Goal: Transaction & Acquisition: Purchase product/service

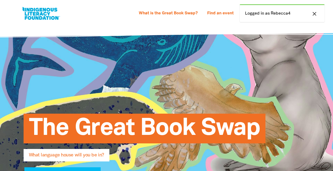
select select "k12"
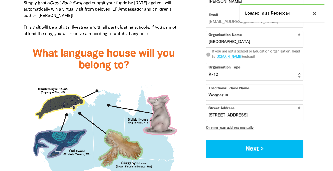
scroll to position [451, 0]
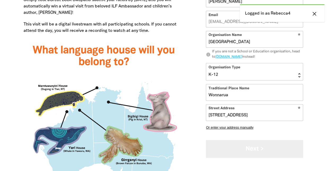
click at [266, 148] on button "Next >" at bounding box center [254, 149] width 97 height 18
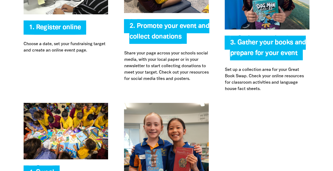
scroll to position [1300, 0]
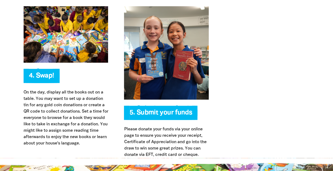
click at [157, 110] on span "5. Submit your funds" at bounding box center [160, 115] width 63 height 10
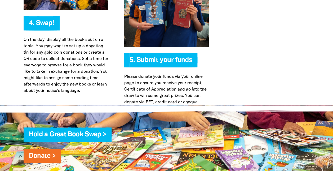
scroll to position [1406, 0]
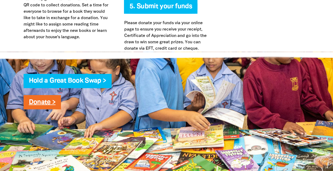
click at [53, 99] on link "Donate >" at bounding box center [42, 102] width 27 height 6
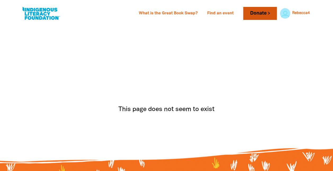
click at [258, 12] on link "Donate" at bounding box center [260, 13] width 33 height 13
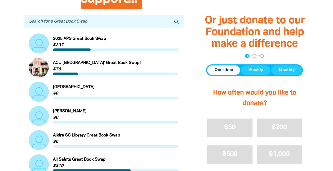
scroll to position [265, 0]
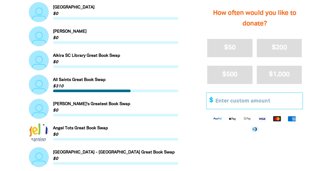
click at [236, 101] on input "Other Amount" at bounding box center [257, 101] width 91 height 16
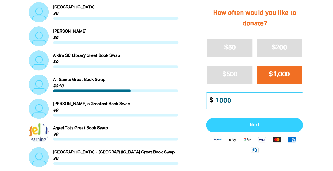
type input "1000"
click at [272, 122] on button "Next" at bounding box center [254, 125] width 97 height 14
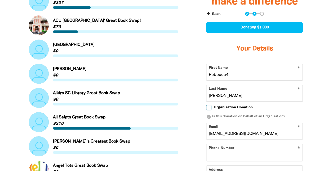
select select "AU"
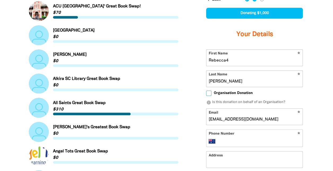
scroll to position [281, 0]
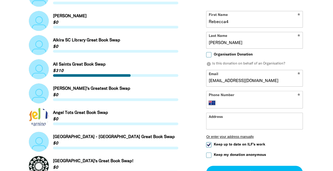
click at [209, 54] on input "Organisation Donation" at bounding box center [208, 54] width 5 height 5
checkbox input "true"
select select "AU"
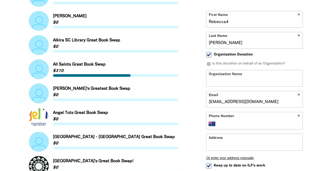
click at [227, 81] on input "Organisation Name" at bounding box center [255, 78] width 96 height 16
type input "Hunter Valley Grammar School"
type input "+61 2 4973 0130"
type input "2 Redondo Road, VALENTINE NSW 2280"
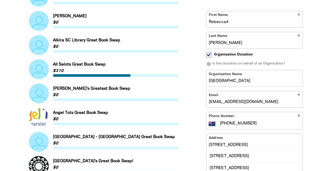
click at [327, 123] on div at bounding box center [166, 158] width 333 height 577
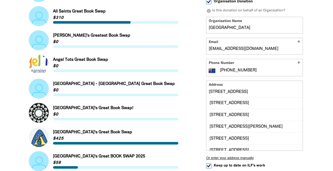
scroll to position [334, 0]
click at [198, 125] on div "Or just donate to our Foundation and help make a difference arrow_back Back Ste…" at bounding box center [255, 30] width 126 height 406
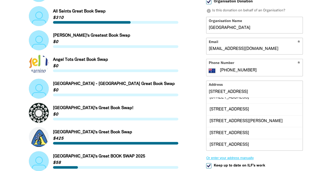
click at [252, 156] on button "Or enter your address manually" at bounding box center [254, 158] width 97 height 4
click at [246, 158] on button "Or enter your address manually" at bounding box center [254, 158] width 97 height 4
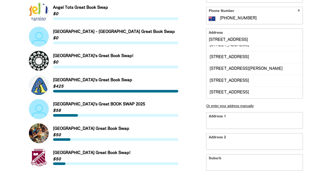
scroll to position [387, 0]
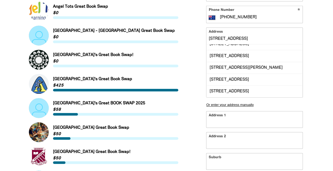
click at [225, 118] on input "Address 1" at bounding box center [255, 119] width 96 height 16
type input "42 Norfolk Street, ASHTONFIELD NSW 2323"
type input "42 Norfolk Street, ASHTONFIELD NSW 2323 42 Norfolk Street, ASHTONFIELD NSW 2323"
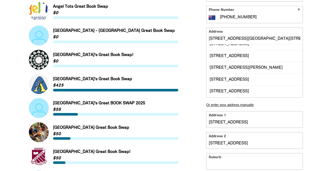
click at [215, 164] on input "Suburb" at bounding box center [255, 161] width 96 height 16
type input "Ashtonfield"
type input "NSW"
type input "2323"
select select "AU"
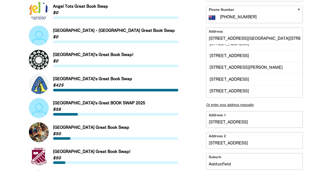
type input "42 Norfolk Street, ASHTONFIELD NSW 2323 42 Norfolk Street, ASHTONFIELD NSW 2323…"
click at [316, 66] on div "Or just donate to our Foundation and help make a difference arrow_back Back Ste…" at bounding box center [255, 43] width 126 height 538
click at [310, 73] on div "arrow_back Back Step 1 Step 2 Step 3 Donating $1,000 Your Details * First Name …" at bounding box center [255, 65] width 110 height 439
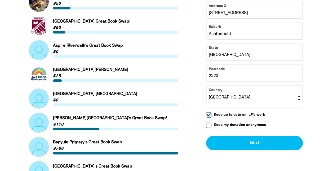
scroll to position [519, 0]
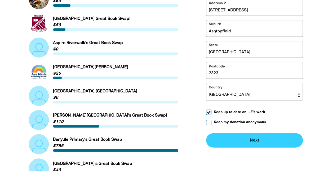
click at [259, 138] on button "Next chevron_right" at bounding box center [254, 140] width 97 height 14
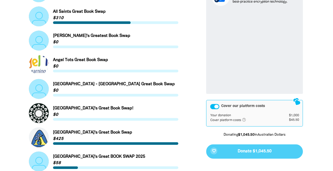
scroll to position [334, 0]
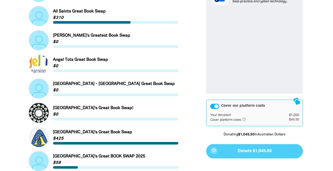
click at [212, 106] on div "Cover our platform costs" at bounding box center [214, 105] width 9 height 5
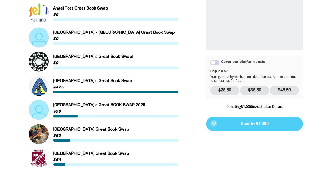
scroll to position [387, 0]
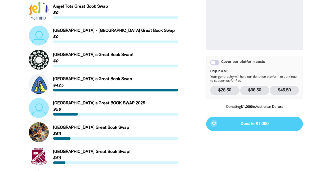
click at [270, 125] on div "favorite_border Donate $1,000" at bounding box center [254, 123] width 97 height 14
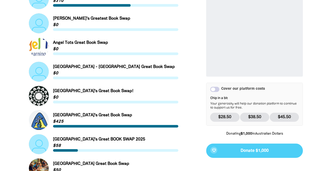
scroll to position [307, 0]
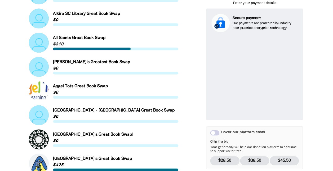
click at [316, 75] on div "Or just donate to our Foundation and help make a difference arrow_back Back Ste…" at bounding box center [255, 44] width 126 height 380
